Goal: Task Accomplishment & Management: Manage account settings

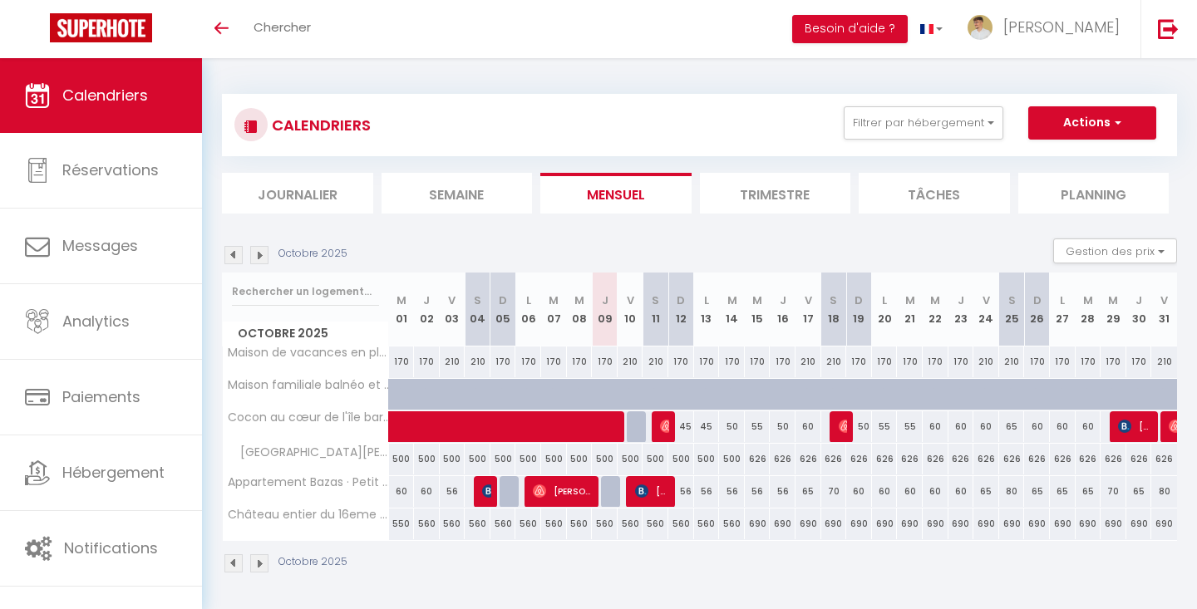
click at [1137, 422] on span "[PERSON_NAME]" at bounding box center [1135, 427] width 34 height 32
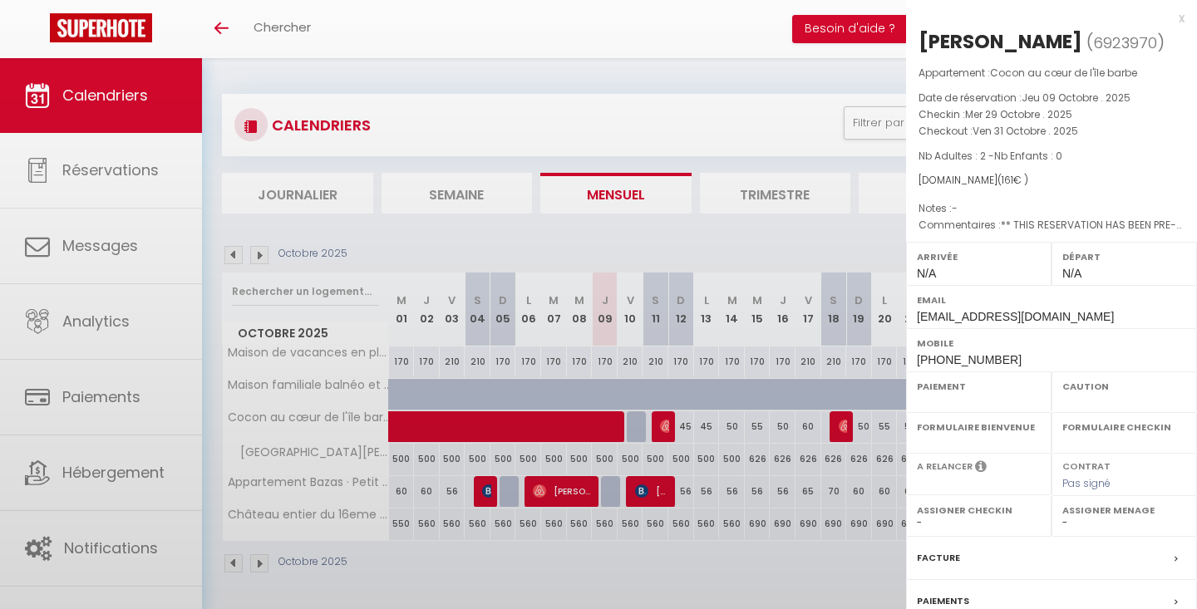
select select "OK"
select select "KO"
select select "0"
select select "1"
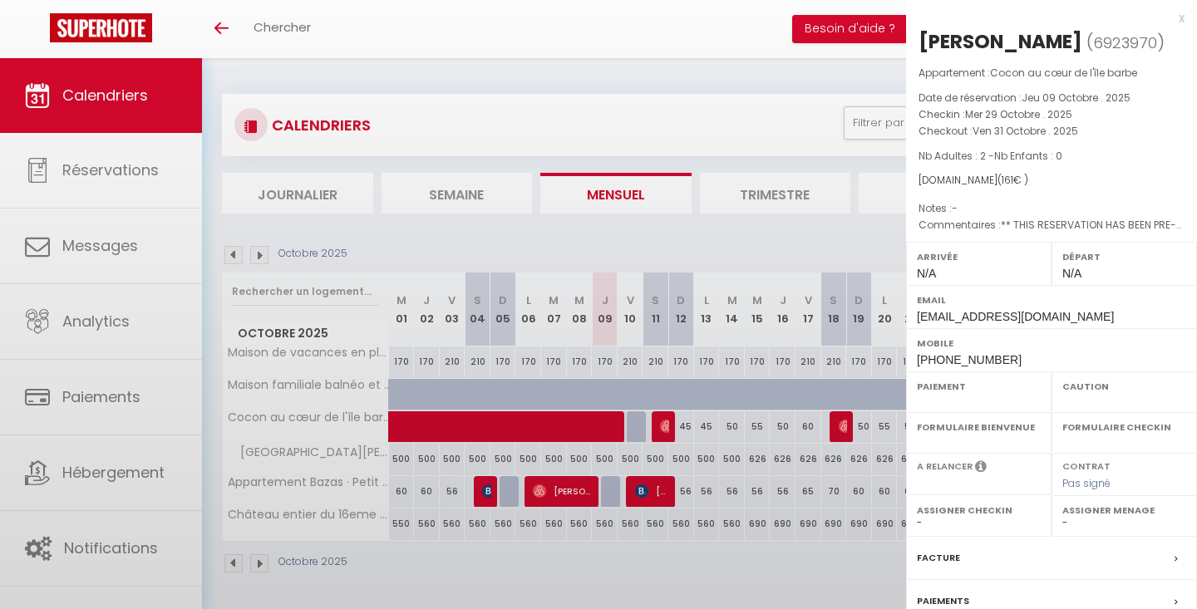
select select
select select "51818"
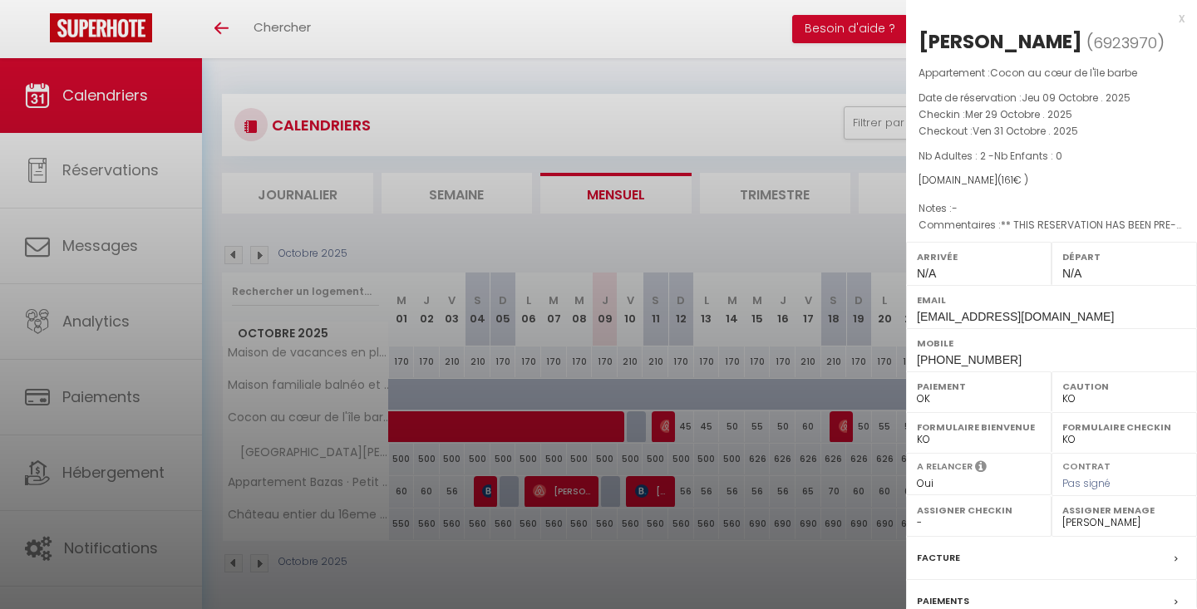
click at [1183, 16] on div "x" at bounding box center [1045, 18] width 279 height 20
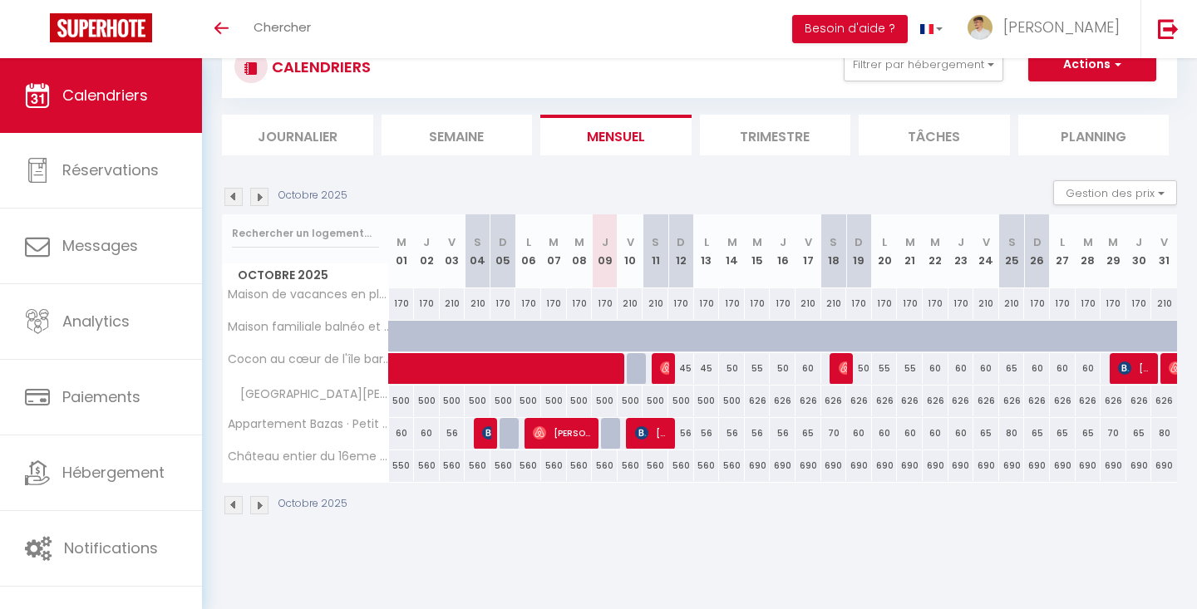
scroll to position [58, 0]
click at [744, 133] on li "Trimestre" at bounding box center [775, 135] width 151 height 41
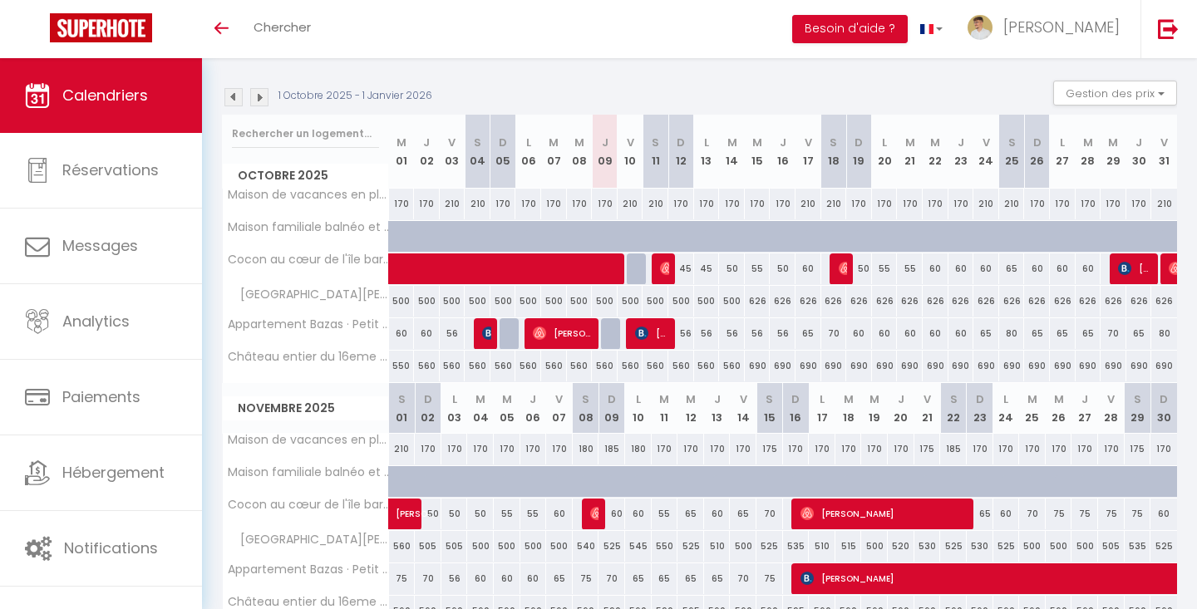
scroll to position [156, 0]
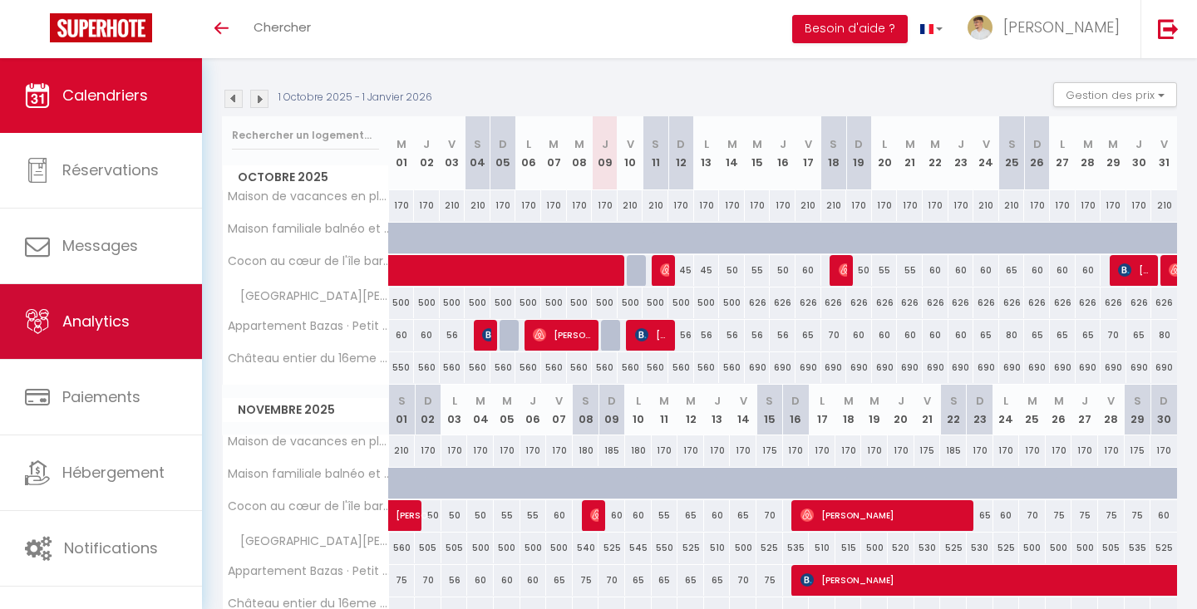
click at [91, 323] on span "Analytics" at bounding box center [95, 321] width 67 height 21
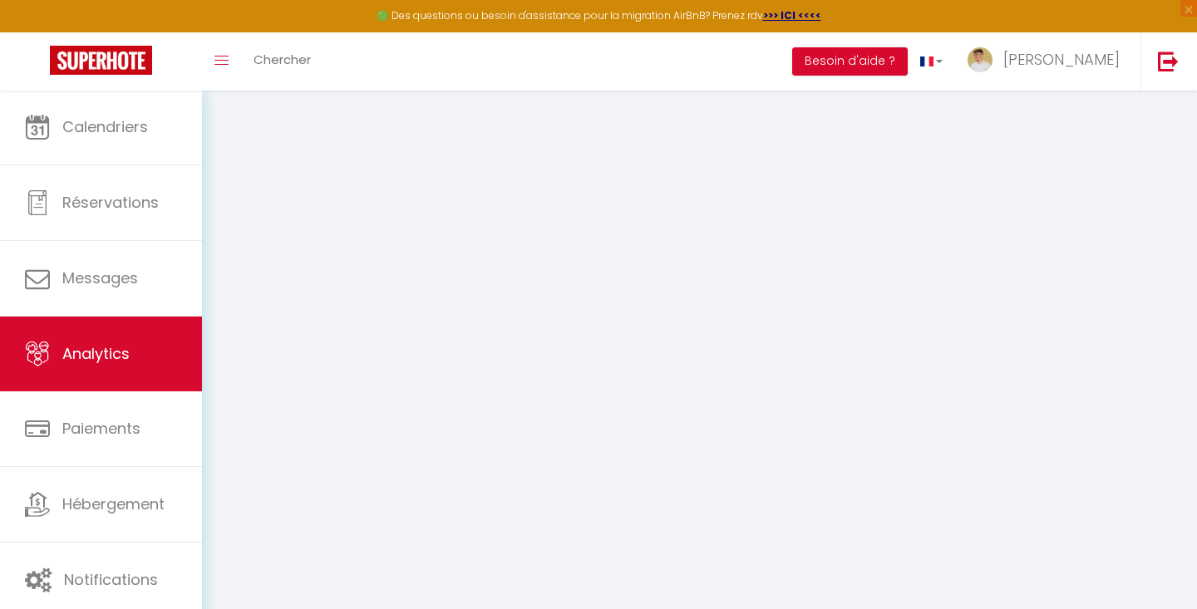
select select "2025"
select select "10"
